Goal: Task Accomplishment & Management: Complete application form

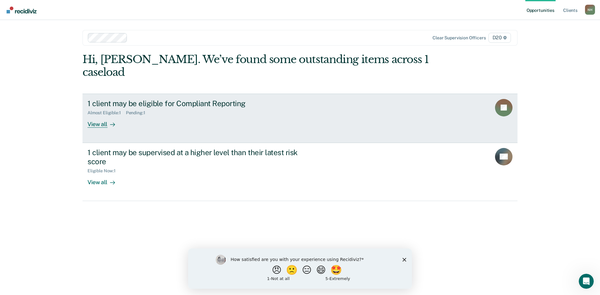
click at [112, 121] on div at bounding box center [112, 124] width 8 height 7
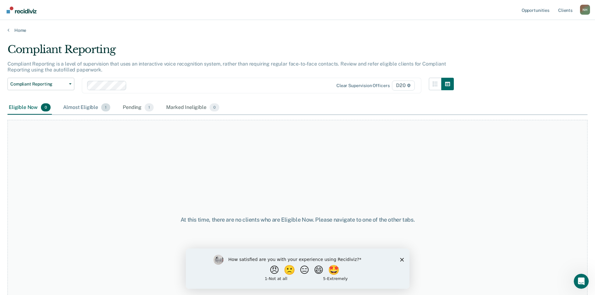
click at [103, 108] on span "1" at bounding box center [105, 107] width 9 height 8
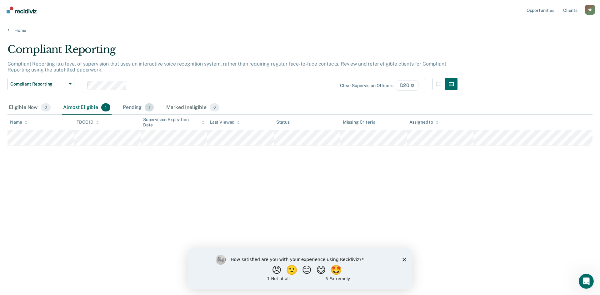
click at [141, 107] on div "Pending 1" at bounding box center [138, 108] width 33 height 14
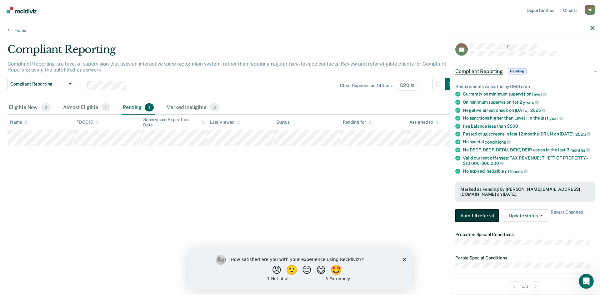
click at [483, 210] on button "Auto-fill referral" at bounding box center [476, 216] width 43 height 13
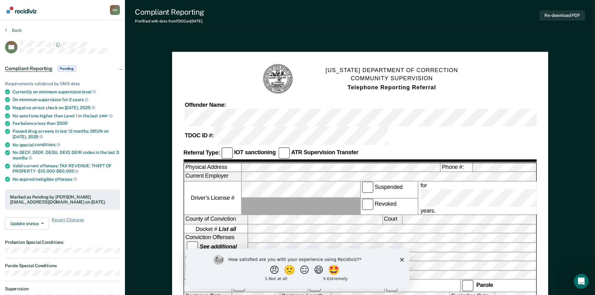
drag, startPoint x: 402, startPoint y: 259, endPoint x: 402, endPoint y: 252, distance: 7.2
click at [402, 259] on polygon "Close survey" at bounding box center [402, 260] width 4 height 4
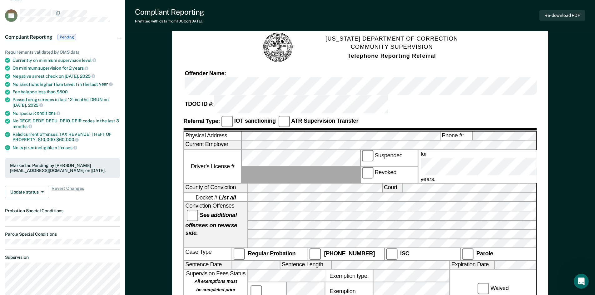
scroll to position [31, 0]
click at [41, 191] on button "Update status" at bounding box center [27, 192] width 44 height 13
click at [28, 217] on button "Mark Ineligible" at bounding box center [35, 218] width 60 height 10
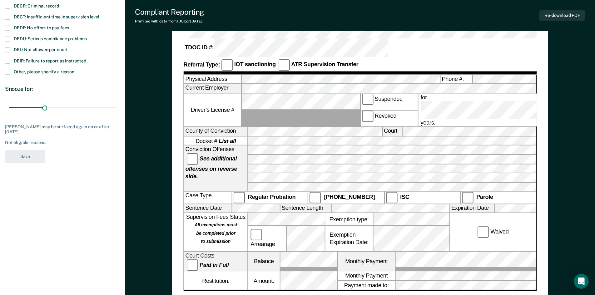
scroll to position [0, 0]
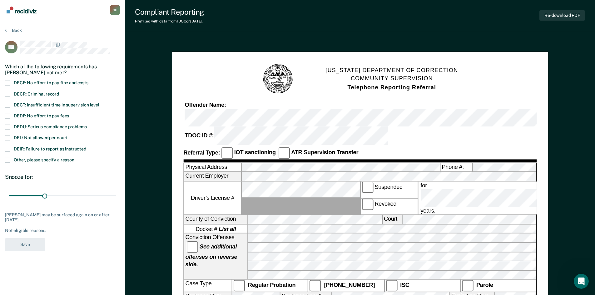
click at [12, 27] on section "Back BP Which of the following requirements has [PERSON_NAME] not met? DECF: No…" at bounding box center [62, 141] width 125 height 243
click at [11, 32] on button "Back" at bounding box center [13, 31] width 17 height 6
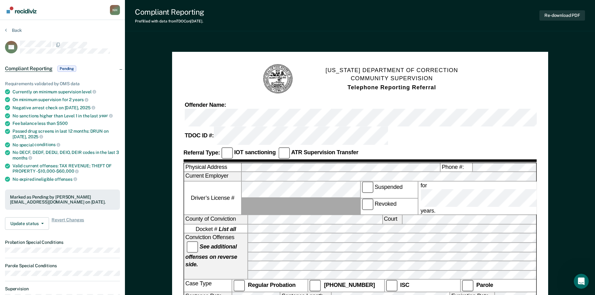
click at [66, 69] on span "Pending" at bounding box center [67, 69] width 19 height 6
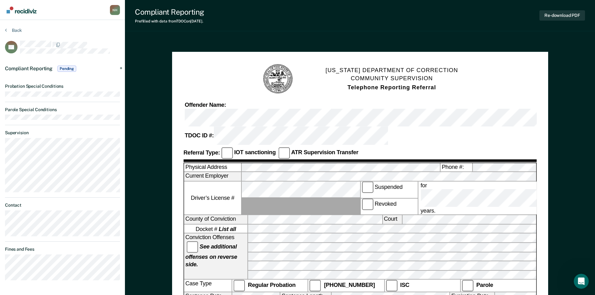
click at [70, 68] on span "Pending" at bounding box center [67, 69] width 19 height 6
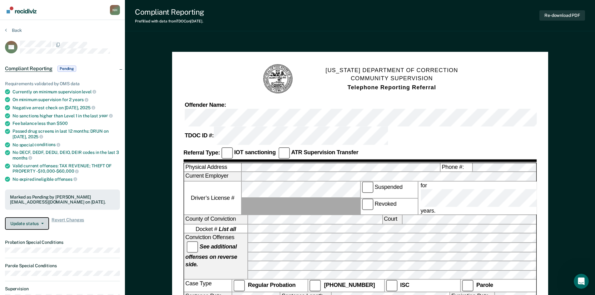
click at [42, 223] on icon "button" at bounding box center [42, 223] width 3 height 1
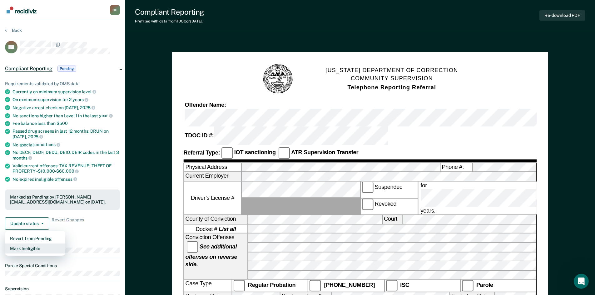
click at [30, 248] on button "Mark Ineligible" at bounding box center [35, 249] width 60 height 10
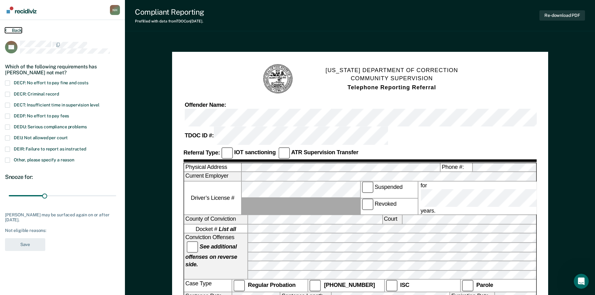
click at [8, 30] on button "Back" at bounding box center [13, 31] width 17 height 6
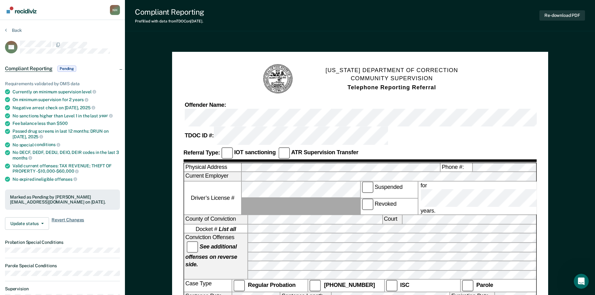
click at [62, 221] on span "Revert Changes" at bounding box center [68, 224] width 33 height 13
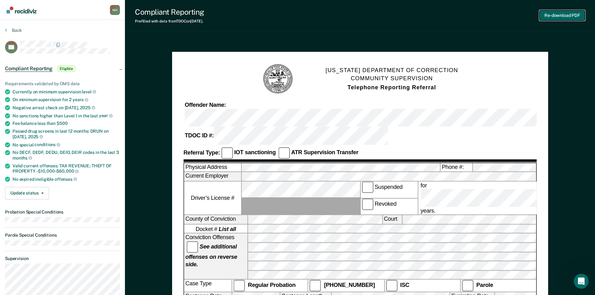
click at [558, 16] on button "Re-download PDF" at bounding box center [563, 15] width 46 height 10
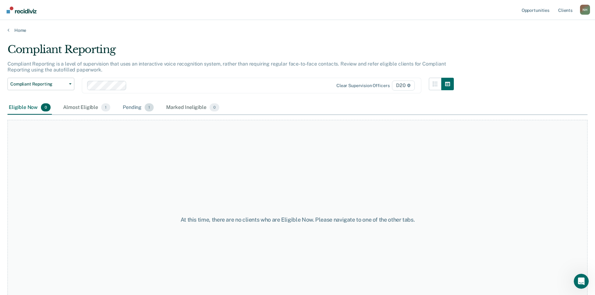
click at [145, 107] on span "1" at bounding box center [149, 107] width 9 height 8
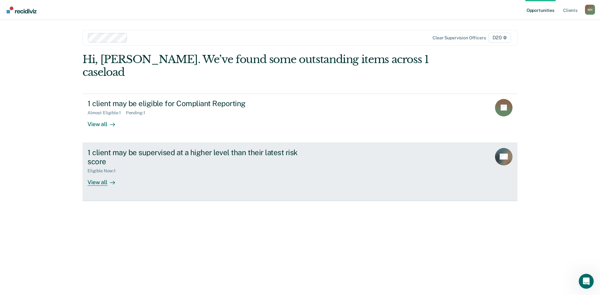
click at [102, 174] on div "View all" at bounding box center [105, 180] width 35 height 12
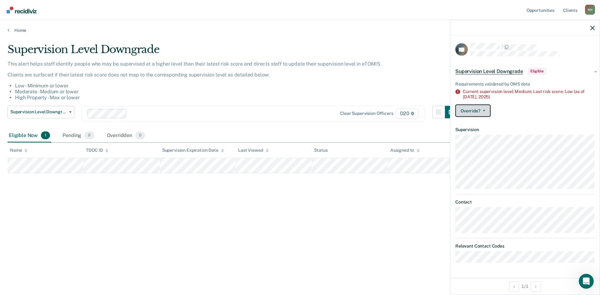
click at [485, 108] on button "Override?" at bounding box center [472, 110] width 35 height 13
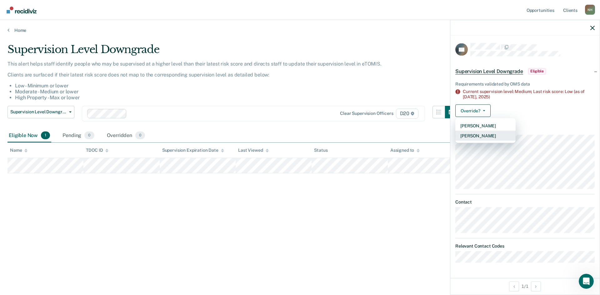
click at [490, 137] on button "[PERSON_NAME]" at bounding box center [485, 136] width 60 height 10
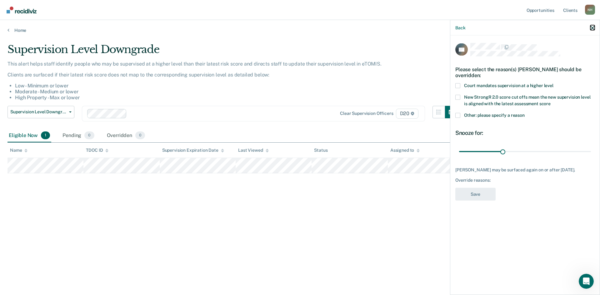
click at [594, 27] on icon "button" at bounding box center [592, 28] width 4 height 4
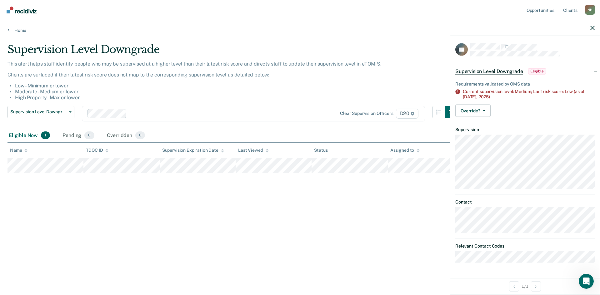
click at [482, 71] on span "Supervision Level Downgrade" at bounding box center [489, 71] width 68 height 6
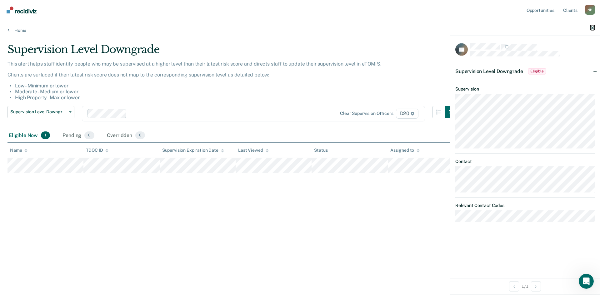
click at [594, 26] on icon "button" at bounding box center [592, 28] width 4 height 4
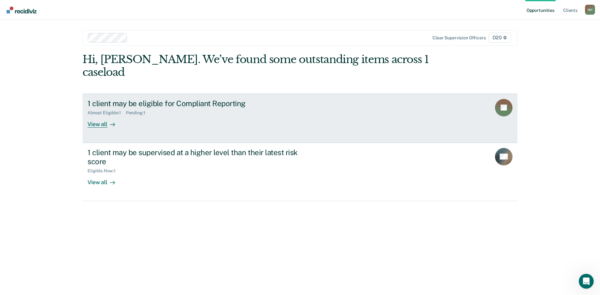
click at [219, 99] on div "1 client may be eligible for Compliant Reporting" at bounding box center [197, 103] width 219 height 9
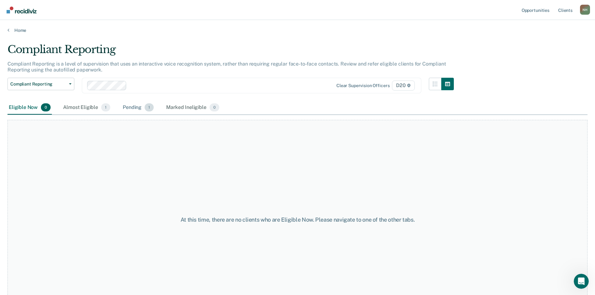
click at [148, 108] on span "1" at bounding box center [149, 107] width 9 height 8
